Goal: Task Accomplishment & Management: Manage account settings

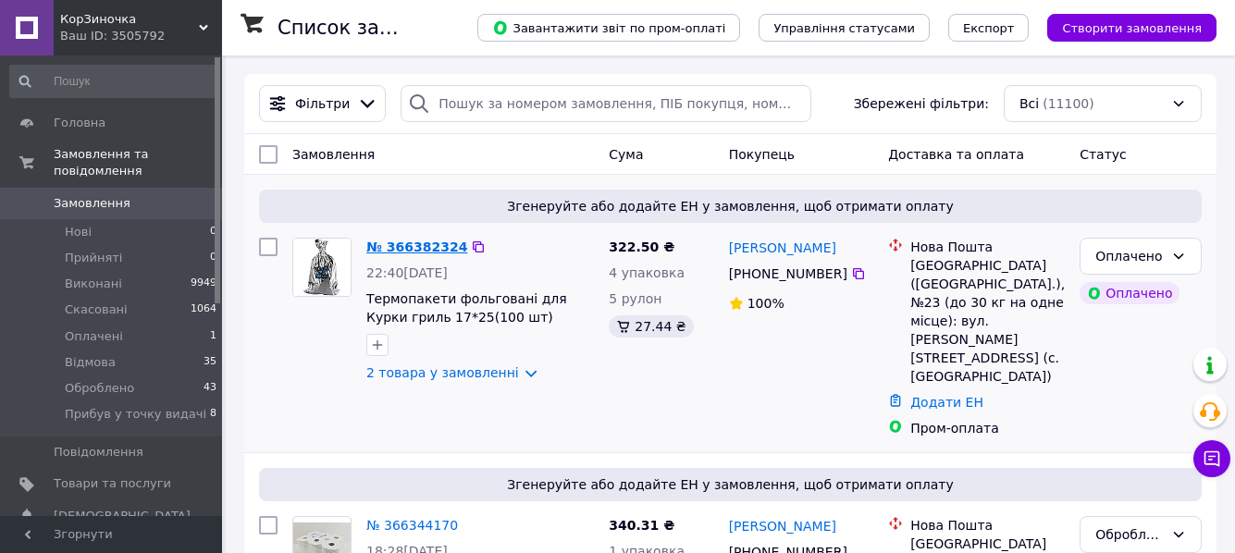
click at [414, 248] on link "№ 366382324" at bounding box center [416, 247] width 101 height 15
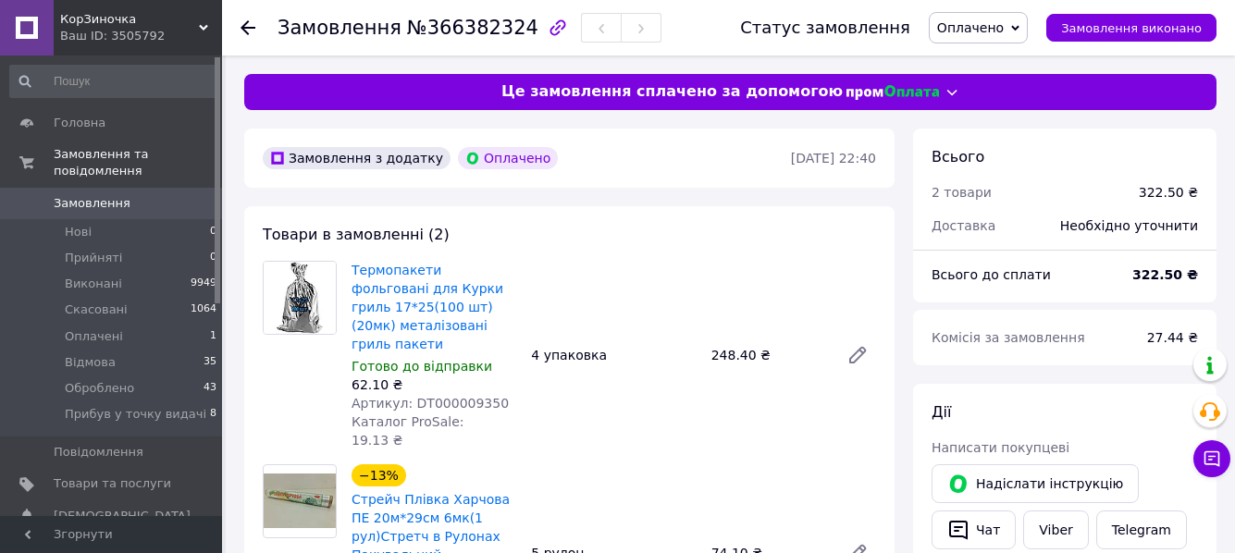
click at [1000, 30] on span "Оплачено" at bounding box center [970, 27] width 67 height 15
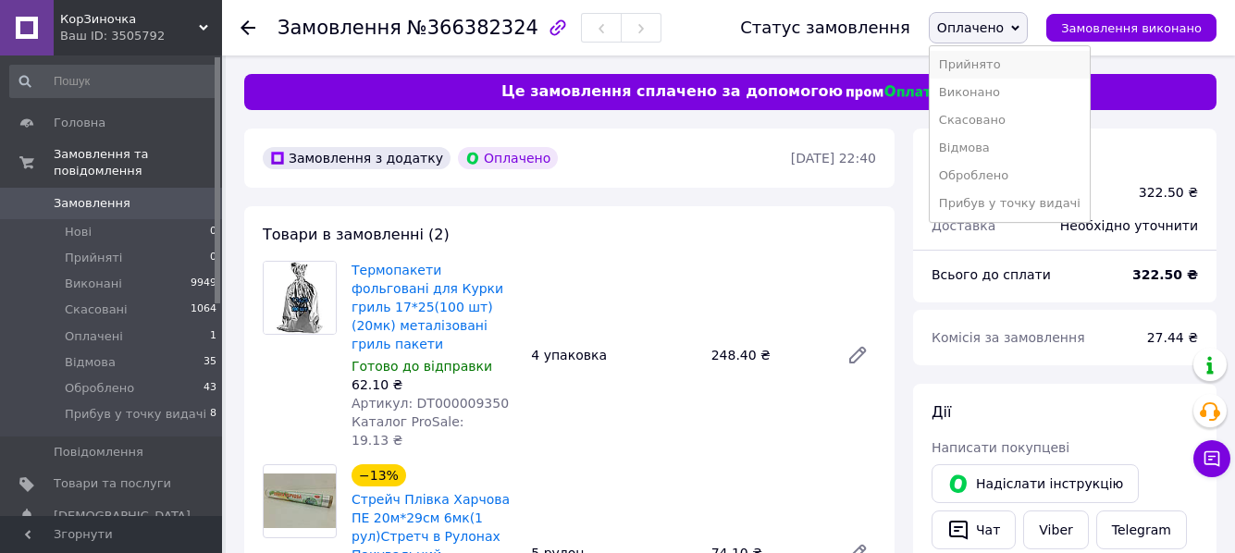
click at [1012, 62] on li "Прийнято" at bounding box center [1009, 65] width 160 height 28
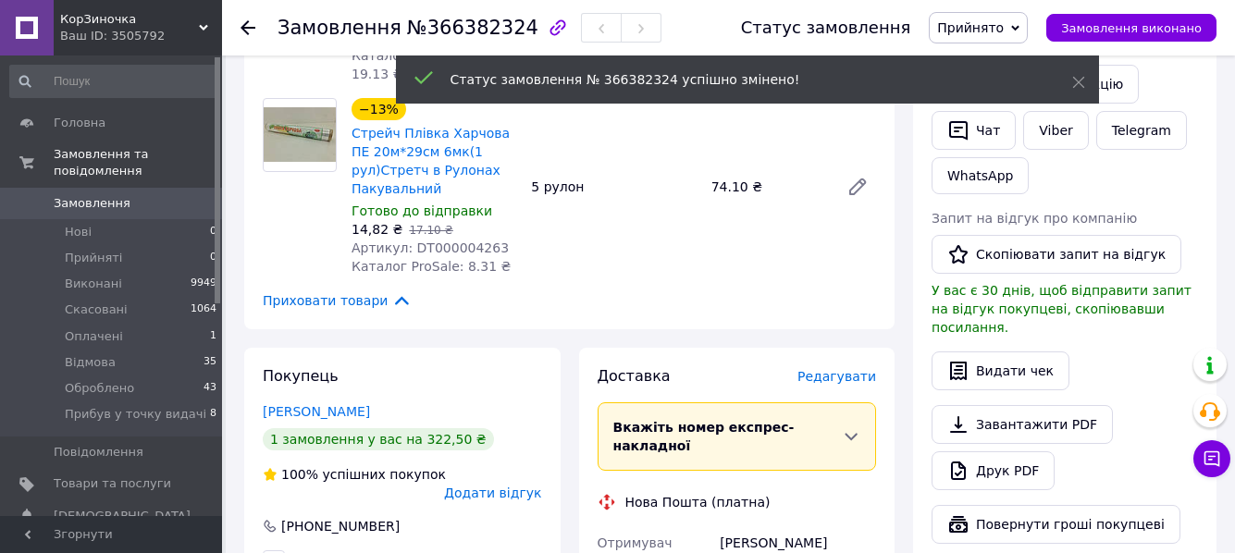
scroll to position [370, 0]
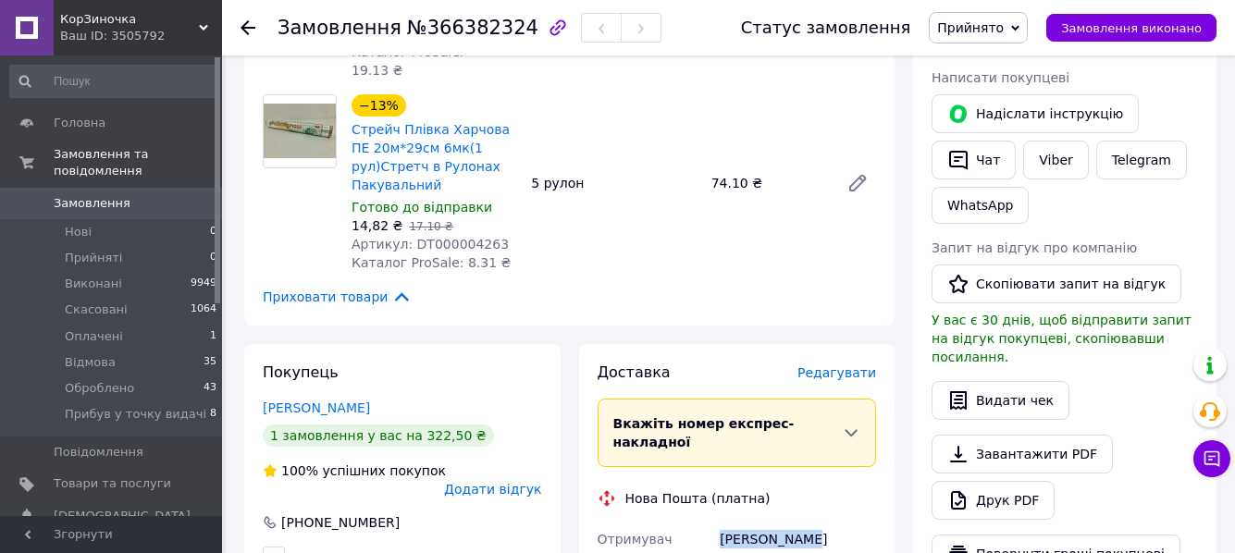
drag, startPoint x: 718, startPoint y: 469, endPoint x: 811, endPoint y: 470, distance: 93.4
click at [811, 522] on div "[PERSON_NAME]" at bounding box center [798, 538] width 164 height 33
copy div "[PERSON_NAME]"
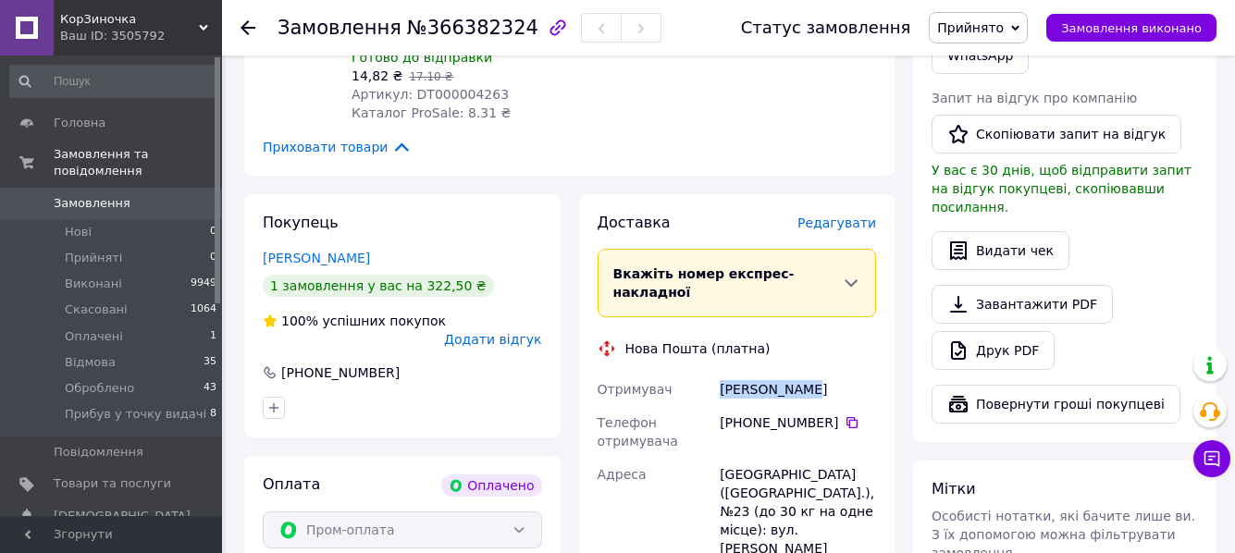
scroll to position [555, 0]
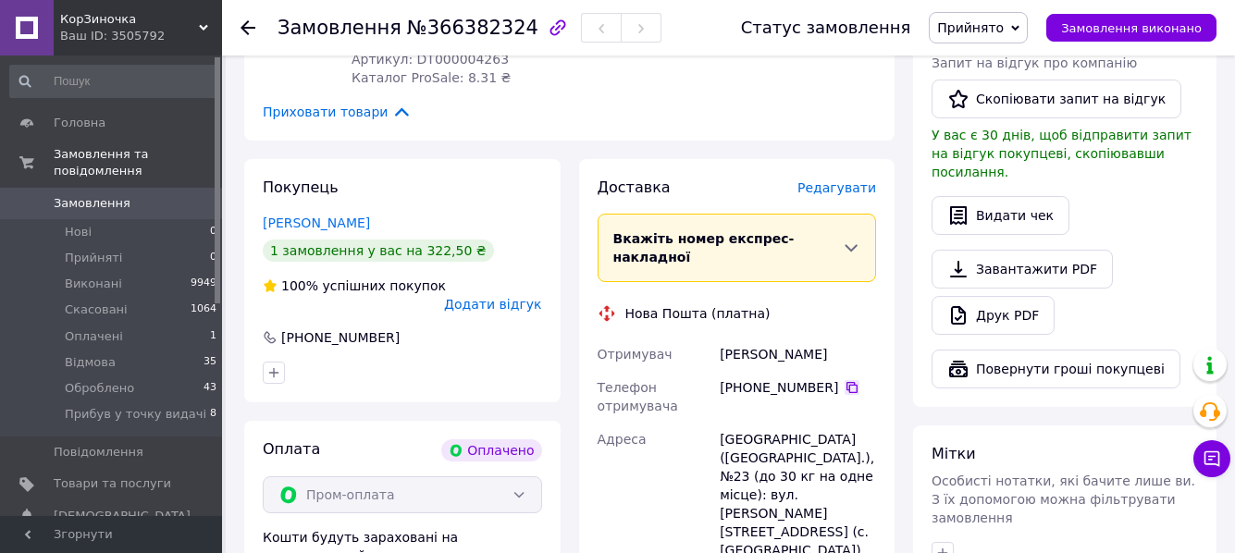
click at [844, 380] on icon at bounding box center [851, 387] width 15 height 15
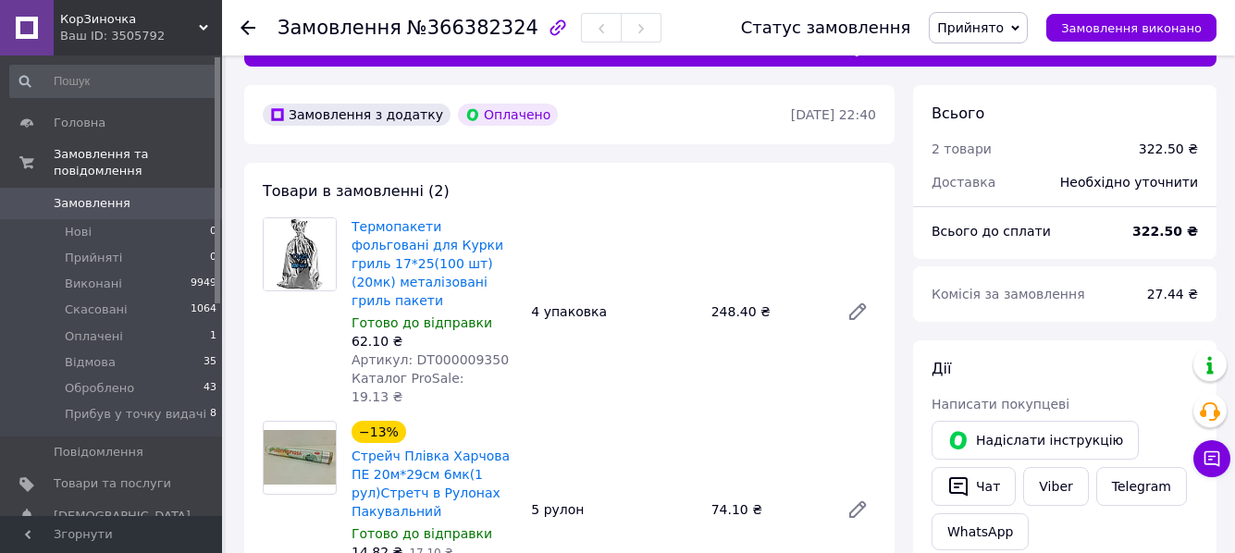
scroll to position [0, 0]
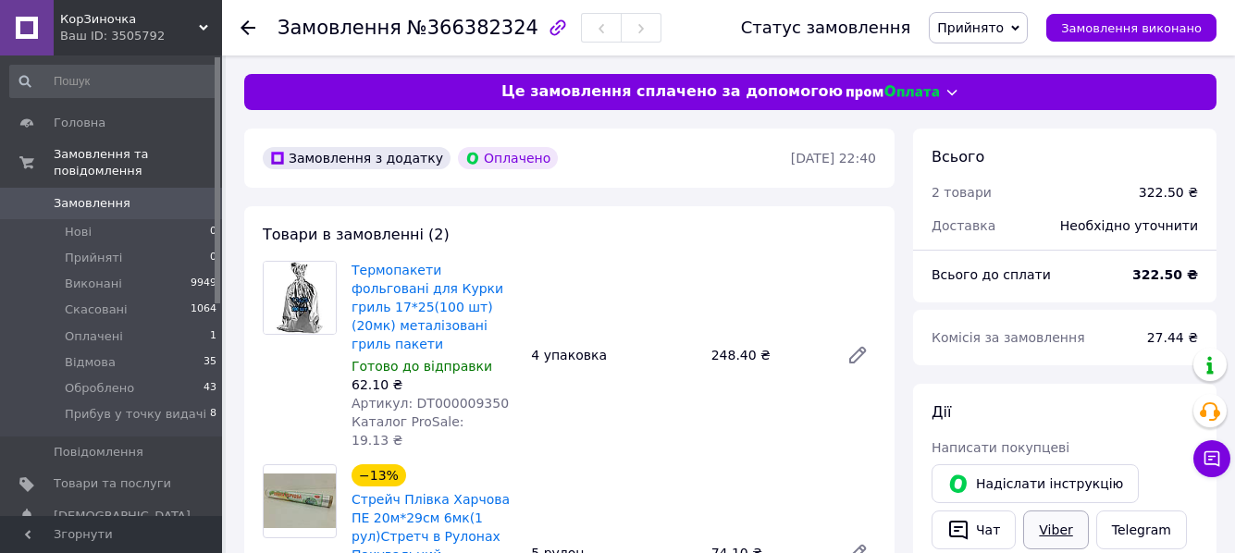
click at [1043, 526] on link "Viber" at bounding box center [1055, 529] width 65 height 39
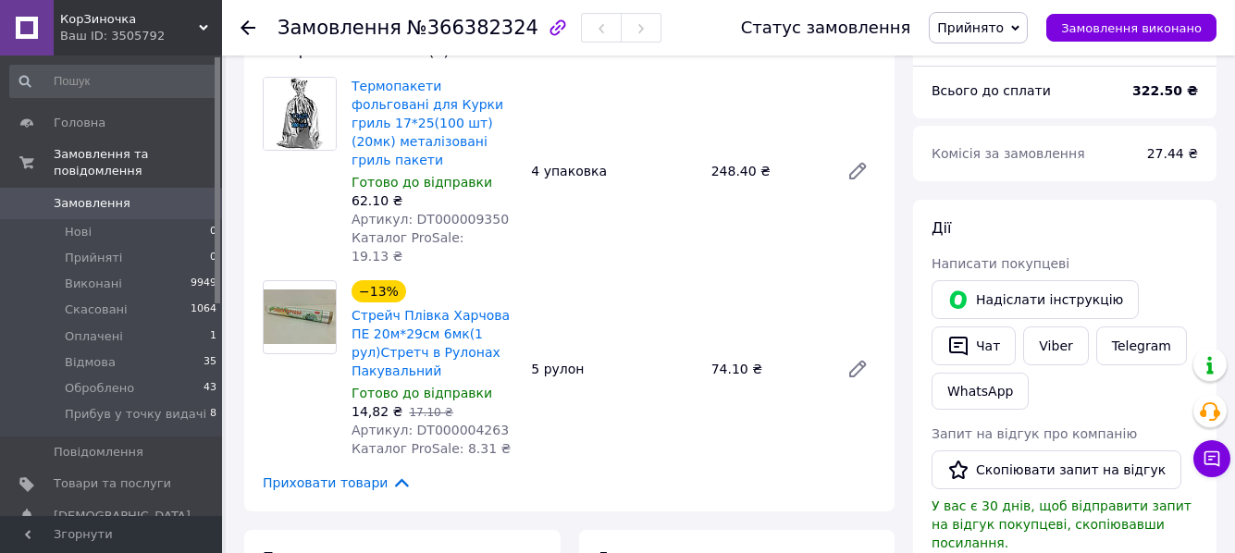
scroll to position [185, 0]
click at [1138, 351] on link "Telegram" at bounding box center [1141, 345] width 91 height 39
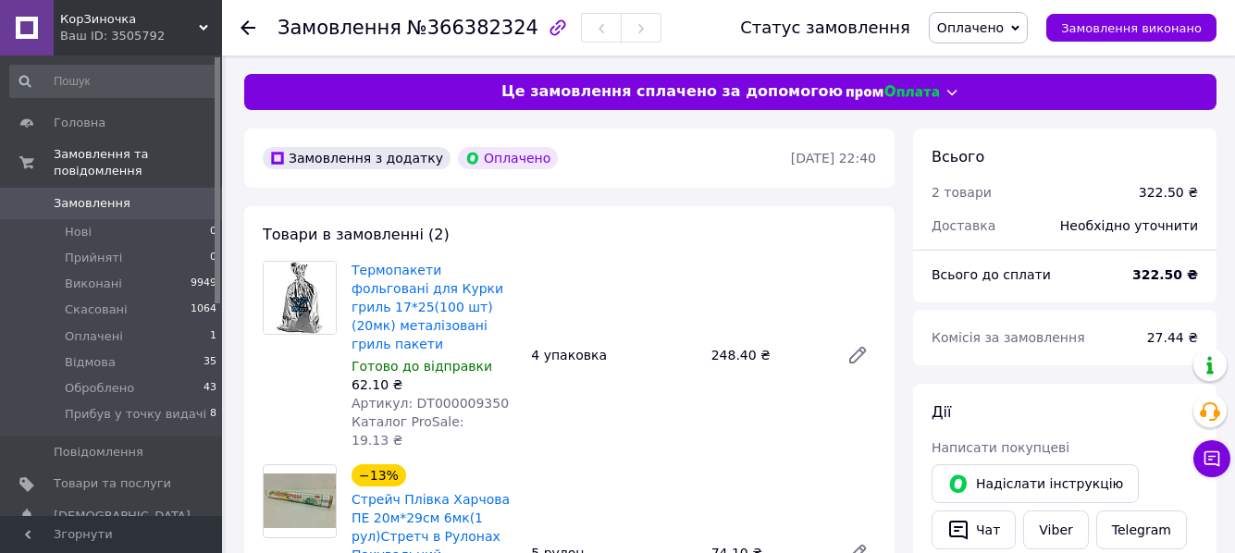
click at [1001, 30] on span "Оплачено" at bounding box center [970, 27] width 67 height 15
click at [1003, 30] on span "Прийнято" at bounding box center [970, 27] width 67 height 15
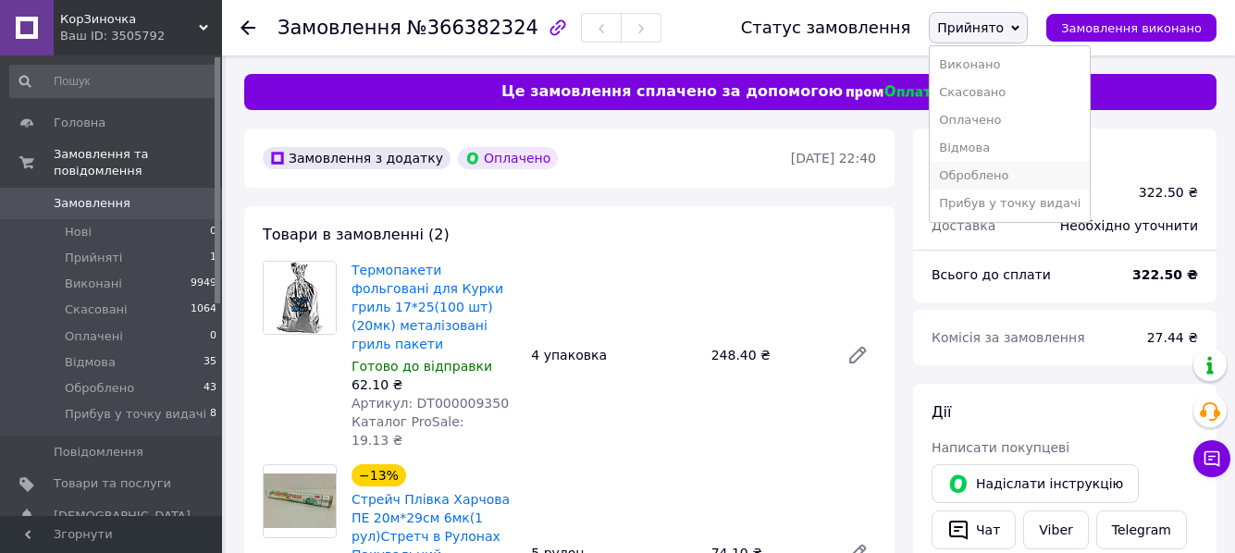
click at [1022, 168] on li "Оброблено" at bounding box center [1009, 176] width 160 height 28
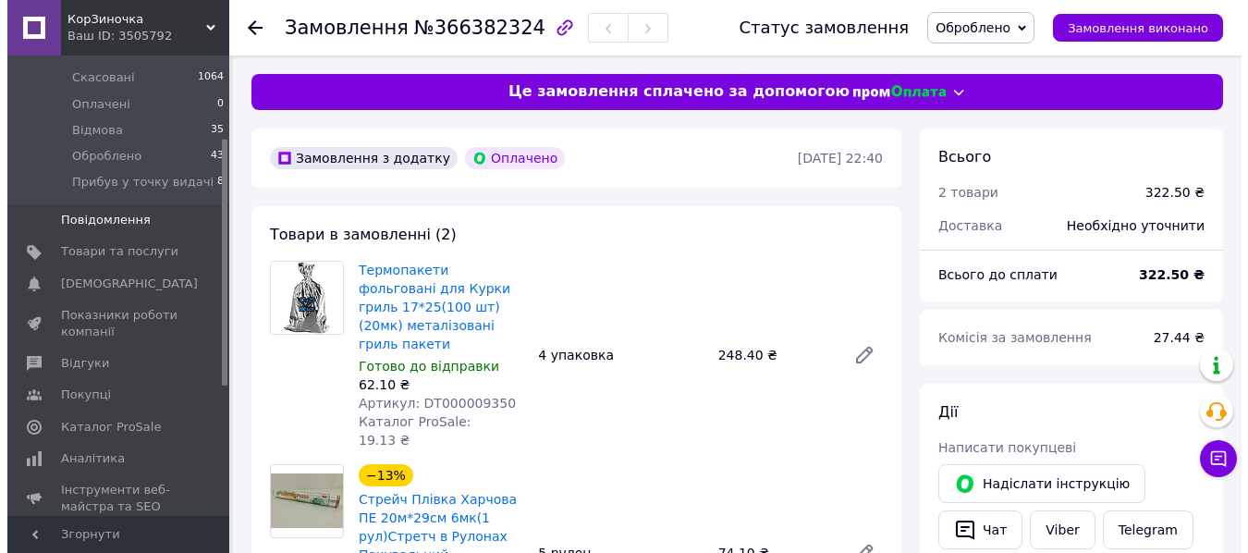
scroll to position [277, 0]
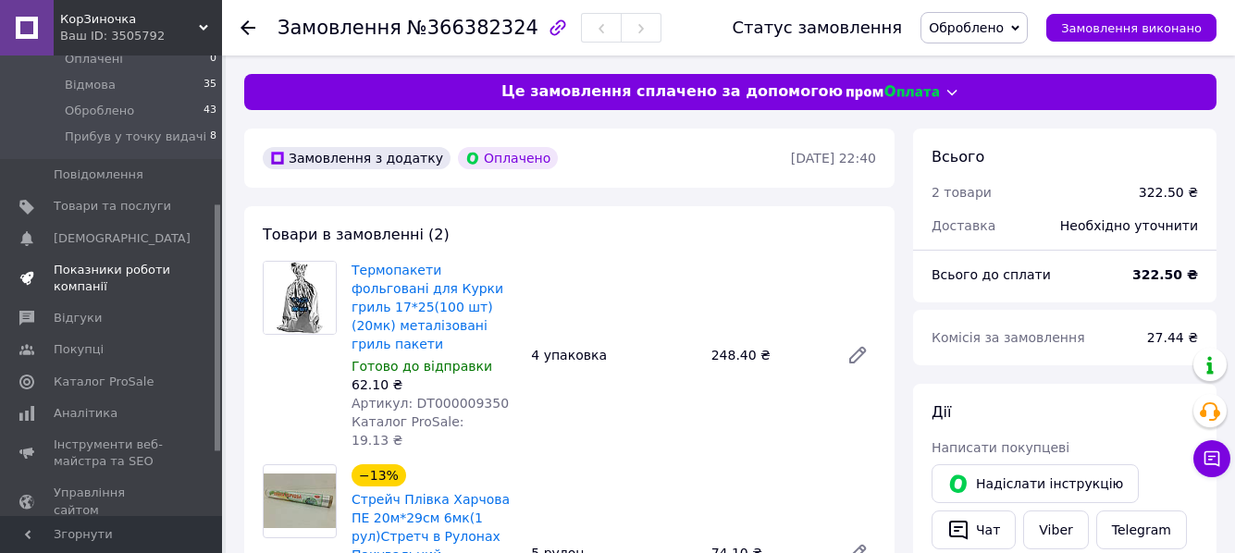
click at [117, 262] on span "Показники роботи компанії" at bounding box center [112, 278] width 117 height 33
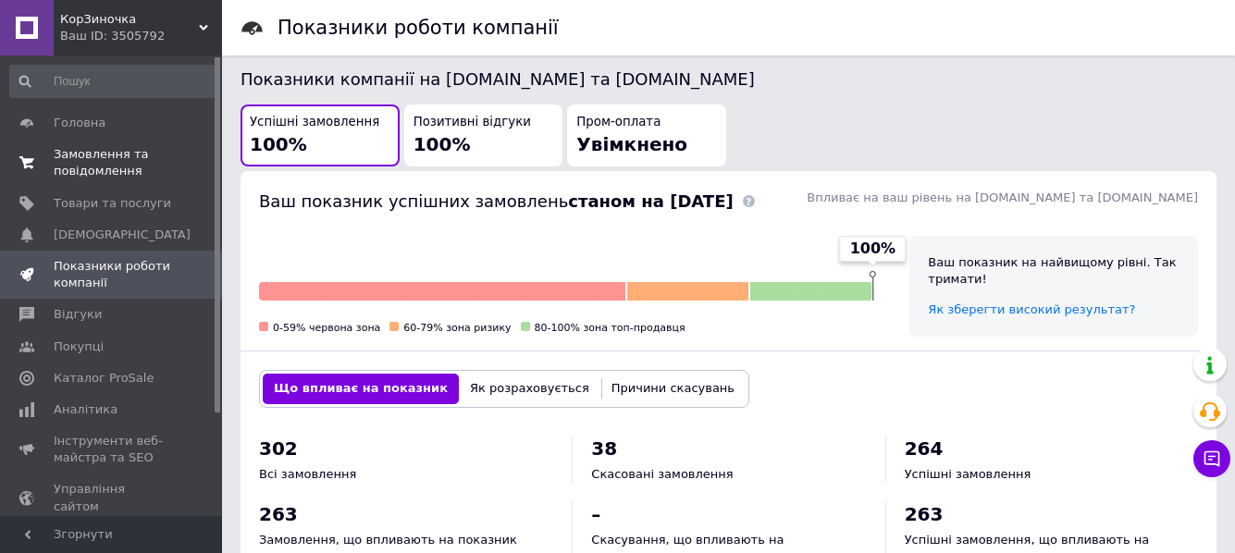
click at [101, 149] on span "Замовлення та повідомлення" at bounding box center [112, 162] width 117 height 33
